Goal: Task Accomplishment & Management: Manage account settings

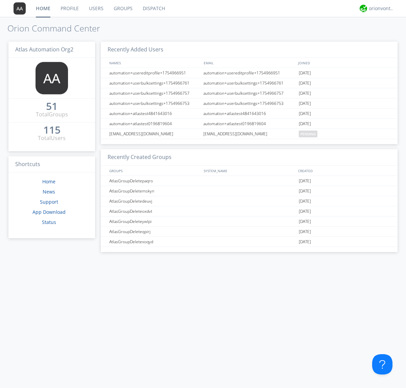
click at [96, 8] on link "Users" at bounding box center [96, 8] width 25 height 17
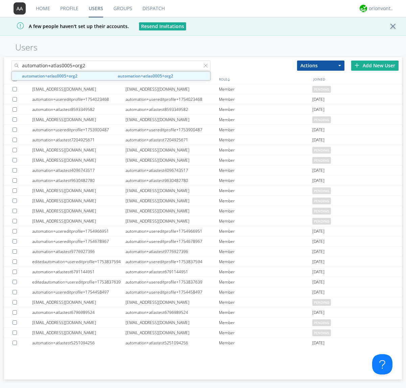
type input "automation+atlas0005+org2"
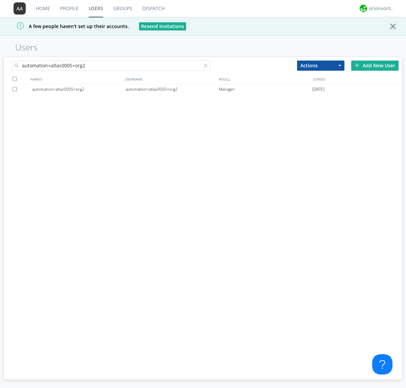
click at [172, 89] on div "automation+atlas0005+org2" at bounding box center [172, 89] width 93 height 10
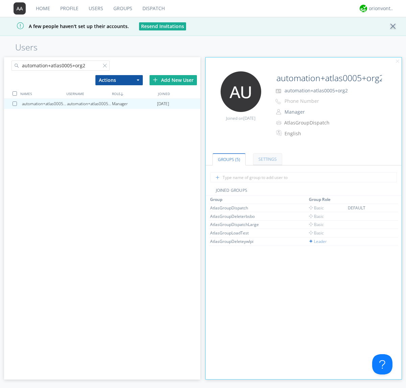
click at [267, 159] on link "Settings" at bounding box center [267, 159] width 29 height 12
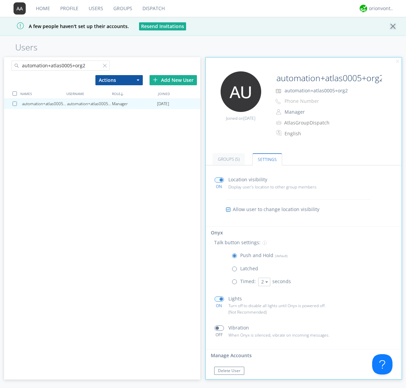
click at [219, 299] on span at bounding box center [218, 298] width 9 height 5
click at [0, 0] on input "checkbox" at bounding box center [0, 0] width 0 height 0
click at [219, 299] on span at bounding box center [218, 298] width 9 height 5
click at [0, 0] on input "checkbox" at bounding box center [0, 0] width 0 height 0
